Goal: Information Seeking & Learning: Learn about a topic

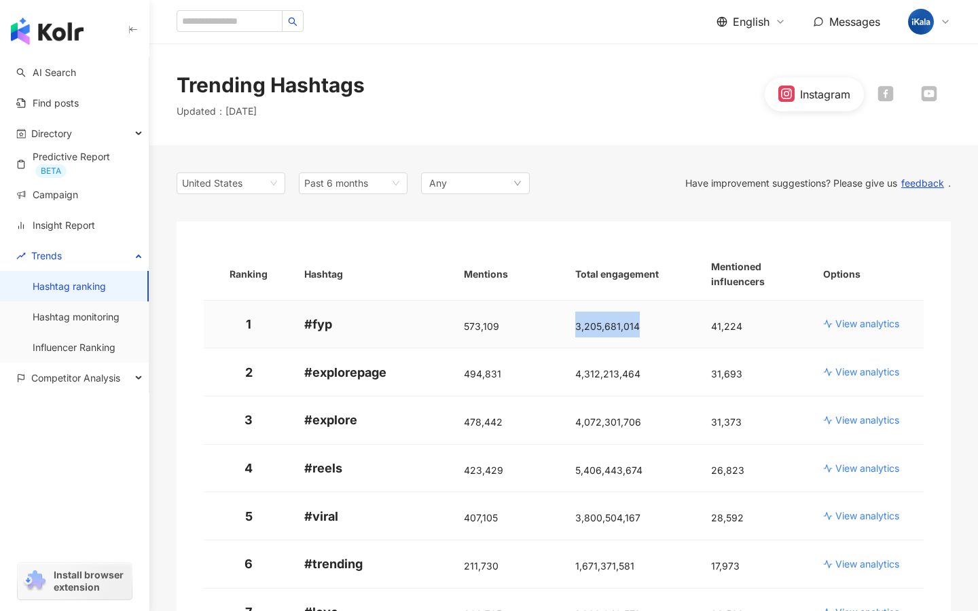
drag, startPoint x: 656, startPoint y: 331, endPoint x: 568, endPoint y: 330, distance: 87.6
click at [568, 330] on td "3,205,681,014" at bounding box center [632, 325] width 136 height 48
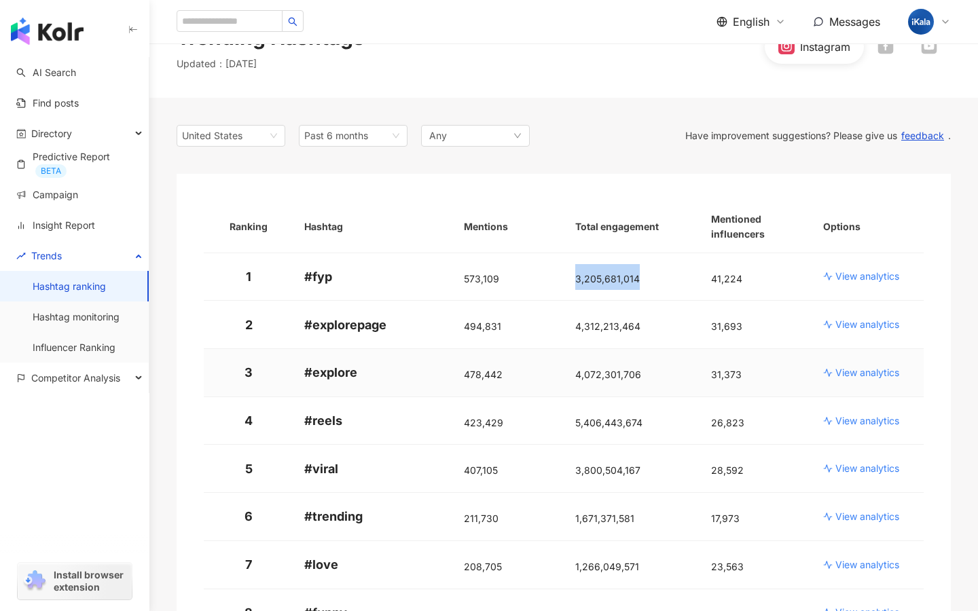
scroll to position [47, 0]
click at [619, 333] on span "4,312,213,464" at bounding box center [607, 327] width 65 height 12
click at [437, 366] on p "# explore" at bounding box center [373, 373] width 138 height 17
